Goal: Task Accomplishment & Management: Use online tool/utility

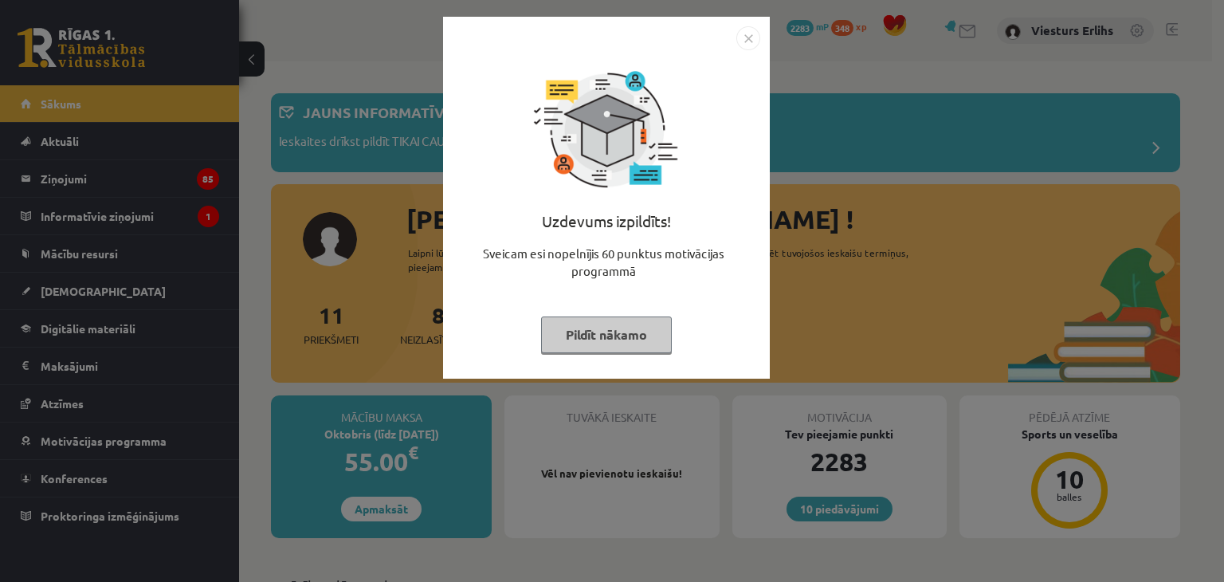
click at [610, 331] on button "Pildīt nākamo" at bounding box center [606, 334] width 131 height 37
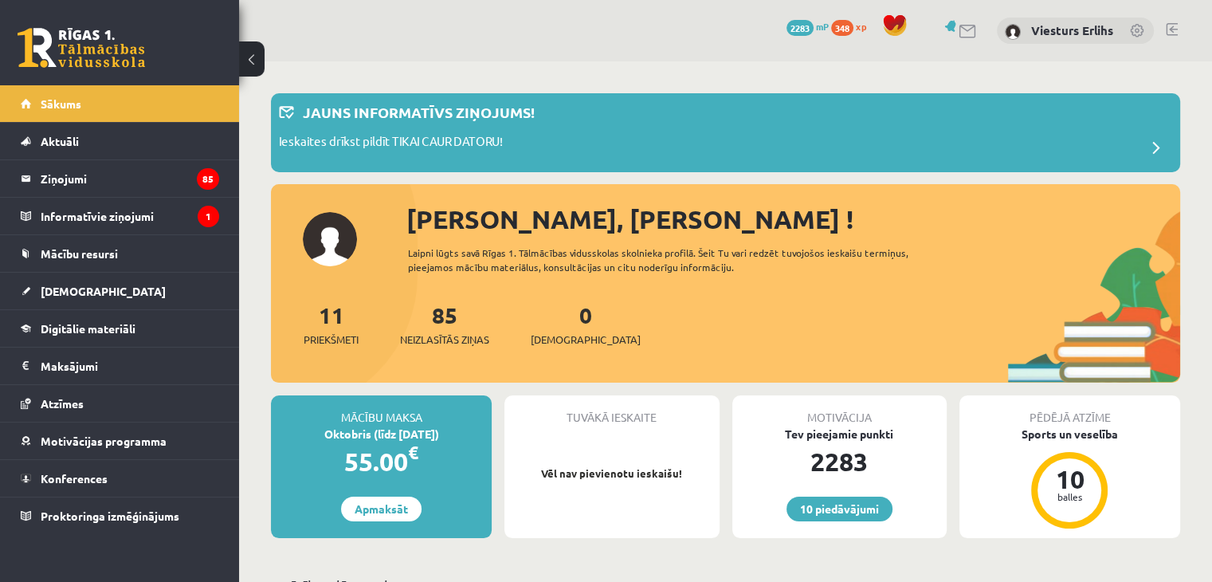
click at [1170, 29] on link at bounding box center [1172, 29] width 12 height 13
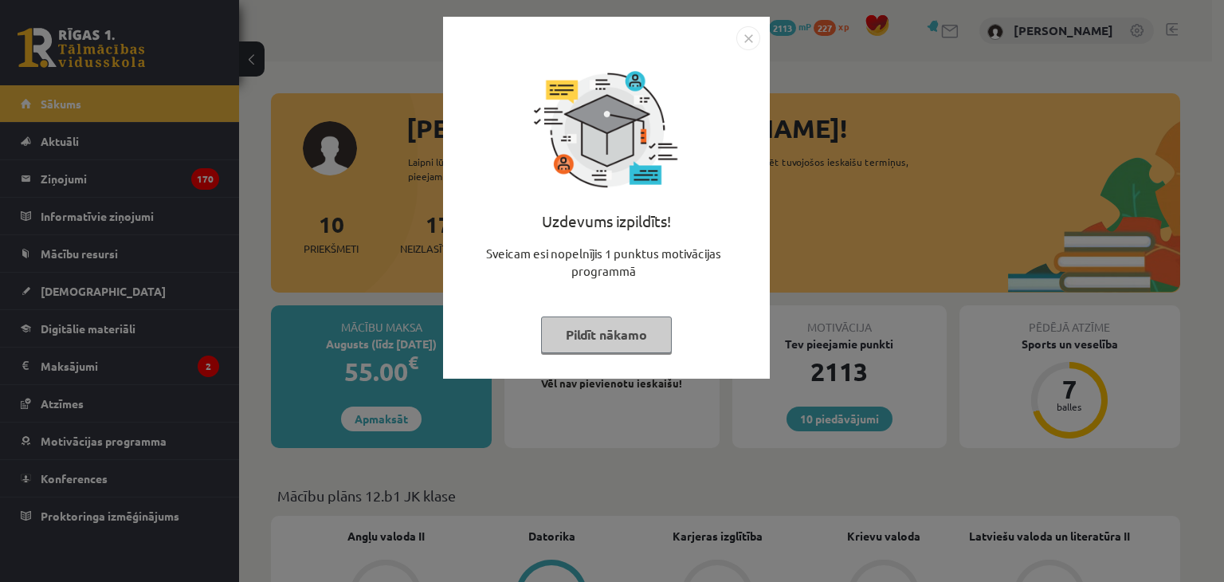
click at [613, 335] on button "Pildīt nākamo" at bounding box center [606, 334] width 131 height 37
